Goal: Task Accomplishment & Management: Manage account settings

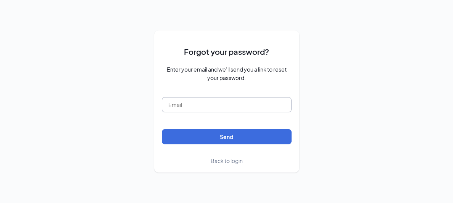
click at [182, 105] on input "text" at bounding box center [227, 104] width 130 height 15
type input "[PERSON_NAME][EMAIL_ADDRESS][DOMAIN_NAME]"
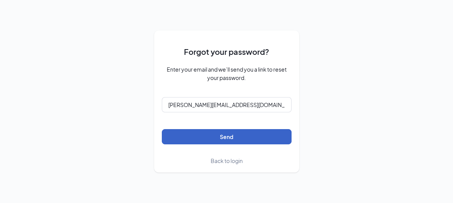
click at [224, 138] on button "Send" at bounding box center [227, 136] width 130 height 15
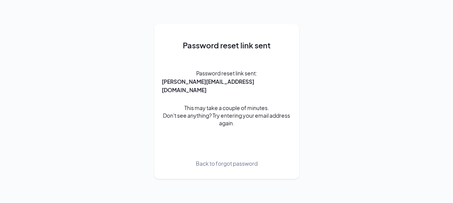
click at [214, 159] on span "Back to forgot password" at bounding box center [227, 163] width 62 height 8
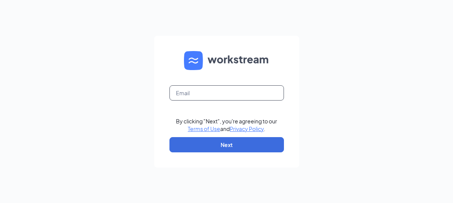
click at [177, 97] on input "text" at bounding box center [226, 92] width 114 height 15
type input "[PERSON_NAME][EMAIL_ADDRESS][DOMAIN_NAME]"
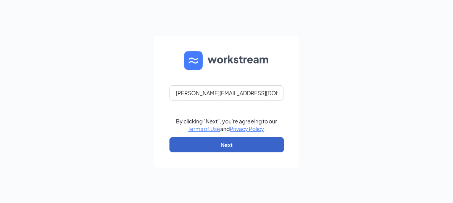
click at [222, 142] on button "Next" at bounding box center [226, 144] width 114 height 15
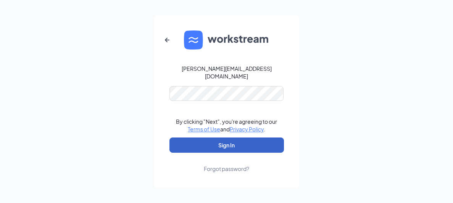
click at [208, 143] on button "Sign In" at bounding box center [226, 145] width 114 height 15
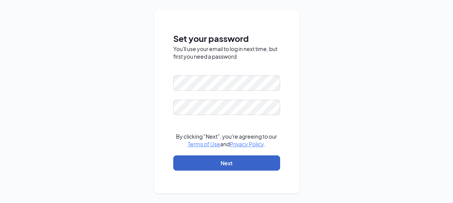
click at [213, 160] on button "Next" at bounding box center [226, 163] width 107 height 15
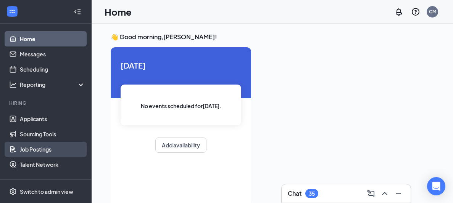
click at [42, 147] on link "Job Postings" at bounding box center [52, 149] width 65 height 15
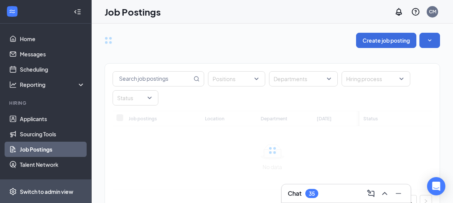
click at [34, 190] on div "Switch to admin view" at bounding box center [46, 192] width 53 height 8
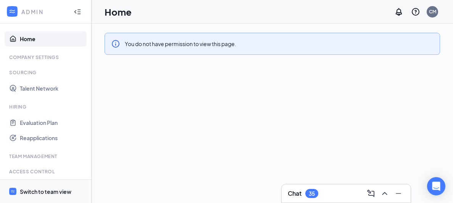
click at [47, 194] on div "Switch to team view" at bounding box center [46, 192] width 52 height 8
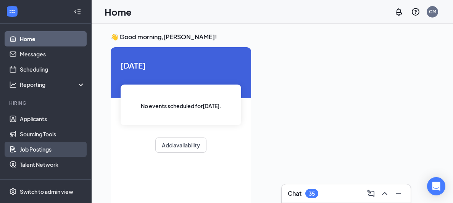
click at [45, 153] on link "Job Postings" at bounding box center [52, 149] width 65 height 15
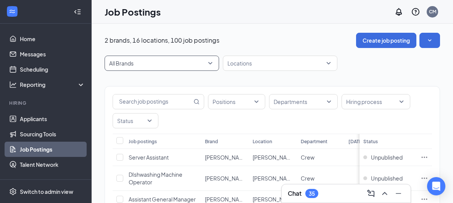
click at [211, 64] on span "All Brands" at bounding box center [161, 63] width 105 height 14
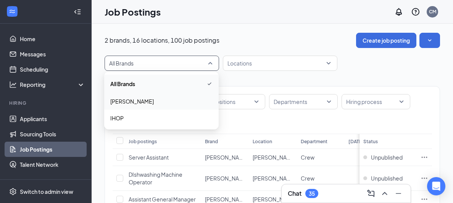
click at [175, 105] on span "[PERSON_NAME]" at bounding box center [161, 102] width 102 height 8
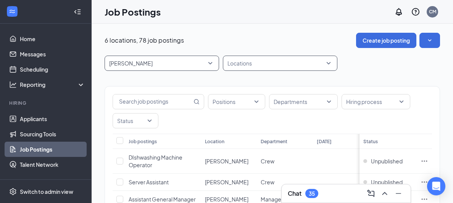
click at [328, 64] on div "Locations" at bounding box center [280, 63] width 114 height 15
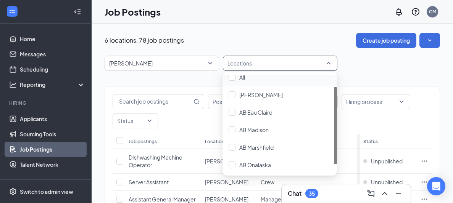
scroll to position [25, 0]
drag, startPoint x: 334, startPoint y: 96, endPoint x: 335, endPoint y: 118, distance: 21.8
click at [335, 118] on div at bounding box center [335, 133] width 3 height 77
drag, startPoint x: 335, startPoint y: 114, endPoint x: 330, endPoint y: 154, distance: 39.6
click at [330, 154] on div "[PERSON_NAME] AB Eau Claire AB Madison AB Marshfield AB Onalaska AB [GEOGRAPHIC…" at bounding box center [279, 124] width 114 height 98
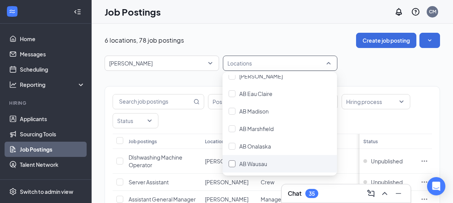
click at [263, 164] on span "AB Wausau" at bounding box center [253, 164] width 28 height 7
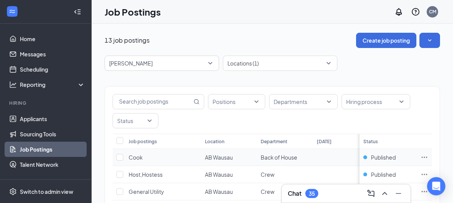
click at [280, 156] on span "Back of House" at bounding box center [279, 157] width 37 height 7
click at [122, 156] on input "checkbox" at bounding box center [119, 157] width 7 height 7
checkbox input "true"
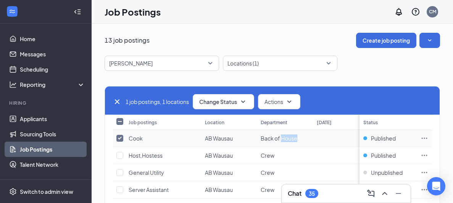
click at [291, 140] on span "Back of House" at bounding box center [279, 138] width 37 height 7
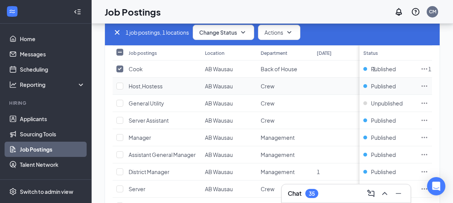
scroll to position [76, 0]
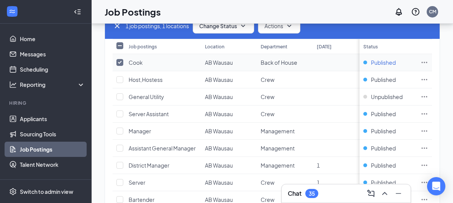
click at [378, 61] on span "Published" at bounding box center [383, 63] width 25 height 8
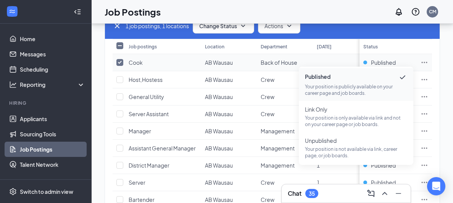
click at [424, 63] on icon "Ellipses" at bounding box center [424, 63] width 8 height 8
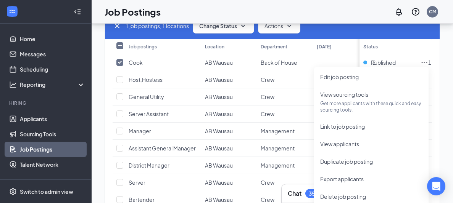
click at [449, 119] on div "13 job postings Create job posting [PERSON_NAME] -1 4653 78844 All Brands [PERS…" at bounding box center [272, 138] width 361 height 380
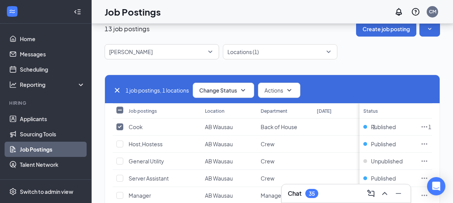
scroll to position [5, 0]
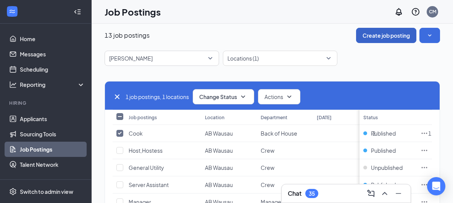
click at [378, 34] on button "Create job posting" at bounding box center [386, 35] width 60 height 15
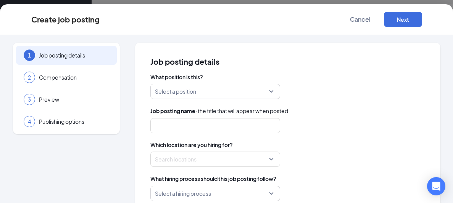
click at [270, 90] on div "Select a position" at bounding box center [215, 91] width 130 height 15
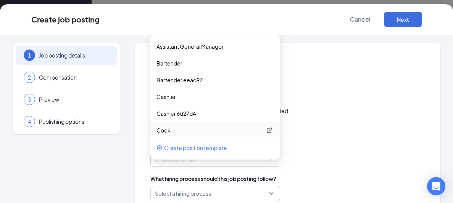
click at [225, 130] on p "Cook" at bounding box center [208, 131] width 105 height 8
type input "Cook"
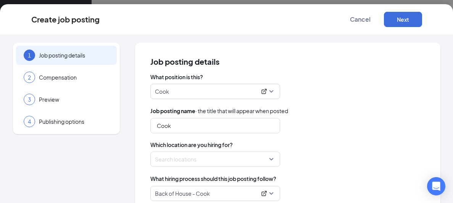
click at [327, 140] on div "What position is this? Cook 224122 224121 224120 Assistant General Manager Bart…" at bounding box center [287, 137] width 275 height 128
click at [272, 161] on div "Search locations" at bounding box center [215, 159] width 130 height 15
drag, startPoint x: 280, startPoint y: 177, endPoint x: 279, endPoint y: 173, distance: 4.3
click at [279, 173] on div "What position is this? Cook 224122 224121 224120 Assistant General Manager Bart…" at bounding box center [287, 137] width 275 height 128
click at [272, 162] on div "Search locations" at bounding box center [215, 159] width 130 height 15
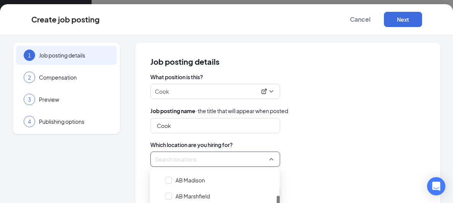
scroll to position [63, 0]
drag, startPoint x: 278, startPoint y: 183, endPoint x: 278, endPoint y: 208, distance: 25.2
click at [278, 198] on html "Home Messages Scheduling Reporting Hiring Applicants Sourcing Tools Job Posting…" at bounding box center [226, 96] width 453 height 203
click at [231, 196] on span "AB Marshfield" at bounding box center [219, 195] width 114 height 14
click at [339, 180] on div "What hiring process should this job posting follow?" at bounding box center [287, 179] width 275 height 8
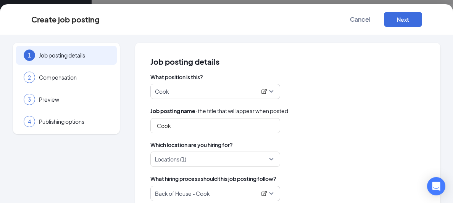
scroll to position [198, 0]
click at [272, 163] on div "Locations (1)" at bounding box center [215, 159] width 130 height 15
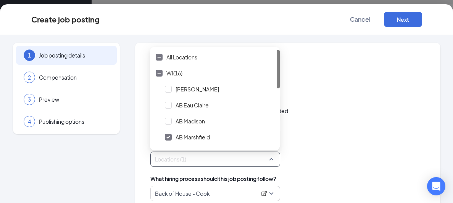
click at [310, 163] on div "Locations (1)" at bounding box center [287, 159] width 275 height 15
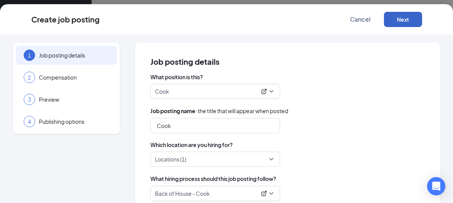
click at [406, 19] on button "Next" at bounding box center [403, 19] width 38 height 15
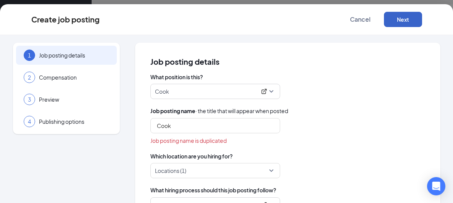
click at [405, 16] on button "Next" at bounding box center [403, 19] width 38 height 15
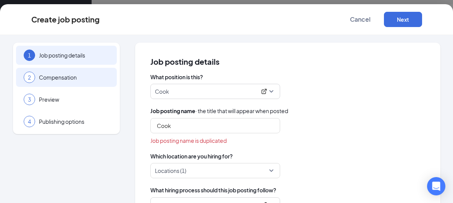
click at [69, 77] on span "Compensation" at bounding box center [74, 78] width 70 height 8
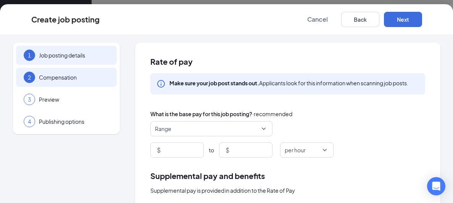
click at [77, 60] on div "1 Job posting details" at bounding box center [66, 55] width 101 height 19
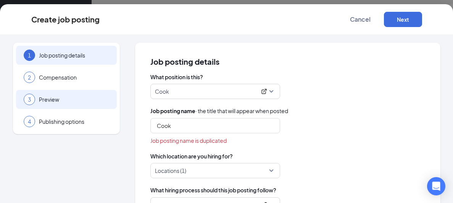
click at [59, 100] on span "Preview" at bounding box center [74, 100] width 70 height 8
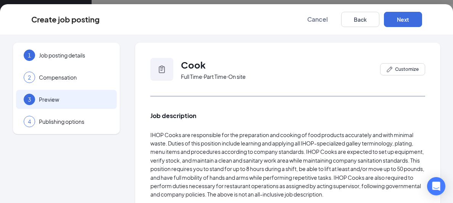
click at [55, 105] on div "3 Preview" at bounding box center [66, 99] width 101 height 19
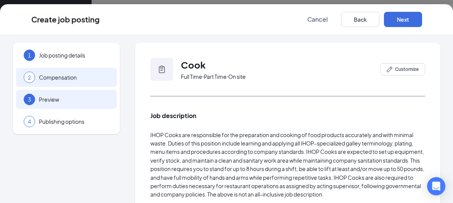
click at [72, 79] on span "Compensation" at bounding box center [74, 78] width 70 height 8
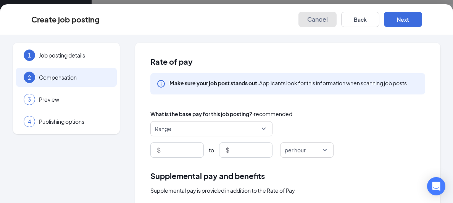
click at [317, 22] on span "Cancel" at bounding box center [317, 20] width 21 height 8
click at [317, 22] on div "Create job posting Cancel Back Next" at bounding box center [226, 19] width 391 height 15
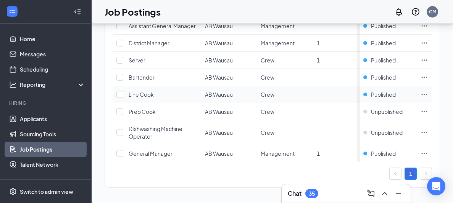
click at [143, 92] on span "Line Cook" at bounding box center [141, 94] width 25 height 7
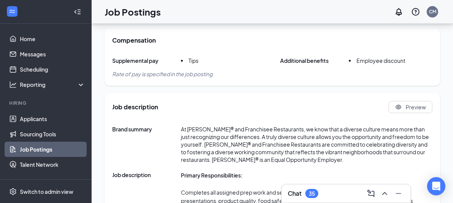
scroll to position [217, 0]
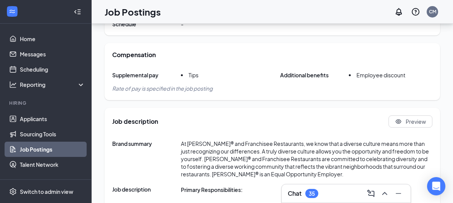
click at [208, 90] on span "Rate of pay is specified in the job posting" at bounding box center [162, 88] width 100 height 7
click at [179, 87] on span "Rate of pay is specified in the job posting" at bounding box center [162, 88] width 100 height 7
click at [77, 148] on link "Job Postings" at bounding box center [52, 149] width 65 height 15
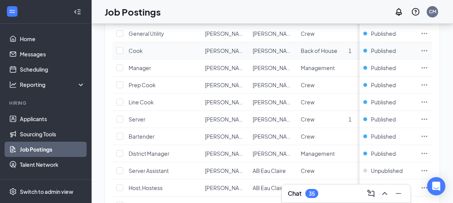
click at [169, 49] on td "Cook" at bounding box center [163, 50] width 76 height 17
click at [119, 52] on input "checkbox" at bounding box center [119, 50] width 7 height 7
checkbox input "true"
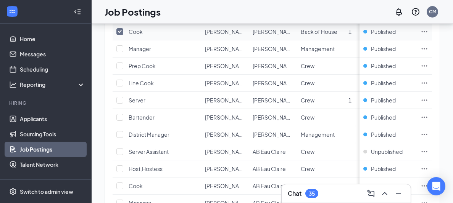
scroll to position [199, 0]
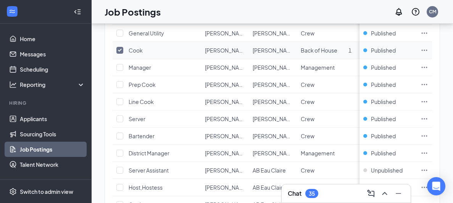
click at [423, 50] on icon "Ellipses" at bounding box center [424, 51] width 8 height 8
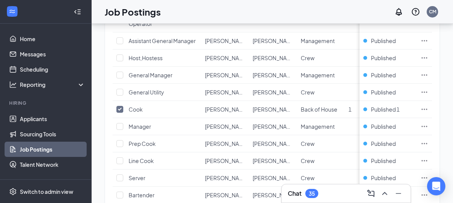
scroll to position [164, 0]
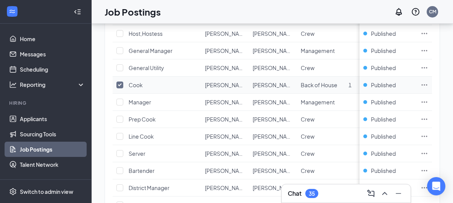
click at [427, 82] on icon "Ellipses" at bounding box center [424, 85] width 8 height 8
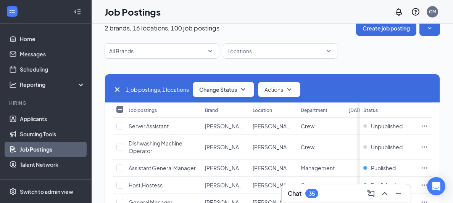
scroll to position [0, 0]
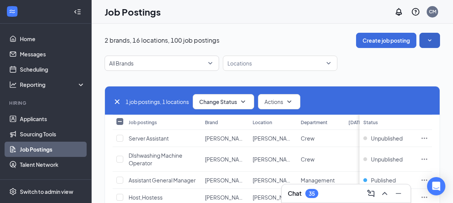
click at [429, 37] on icon "SmallChevronDown" at bounding box center [430, 41] width 8 height 8
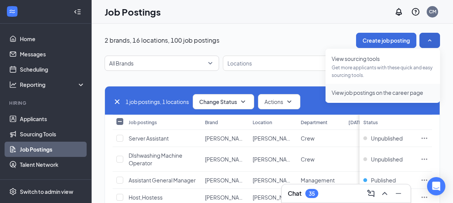
click at [392, 92] on span "View job postings on the career page" at bounding box center [378, 92] width 92 height 7
